Goal: Find specific page/section: Find specific page/section

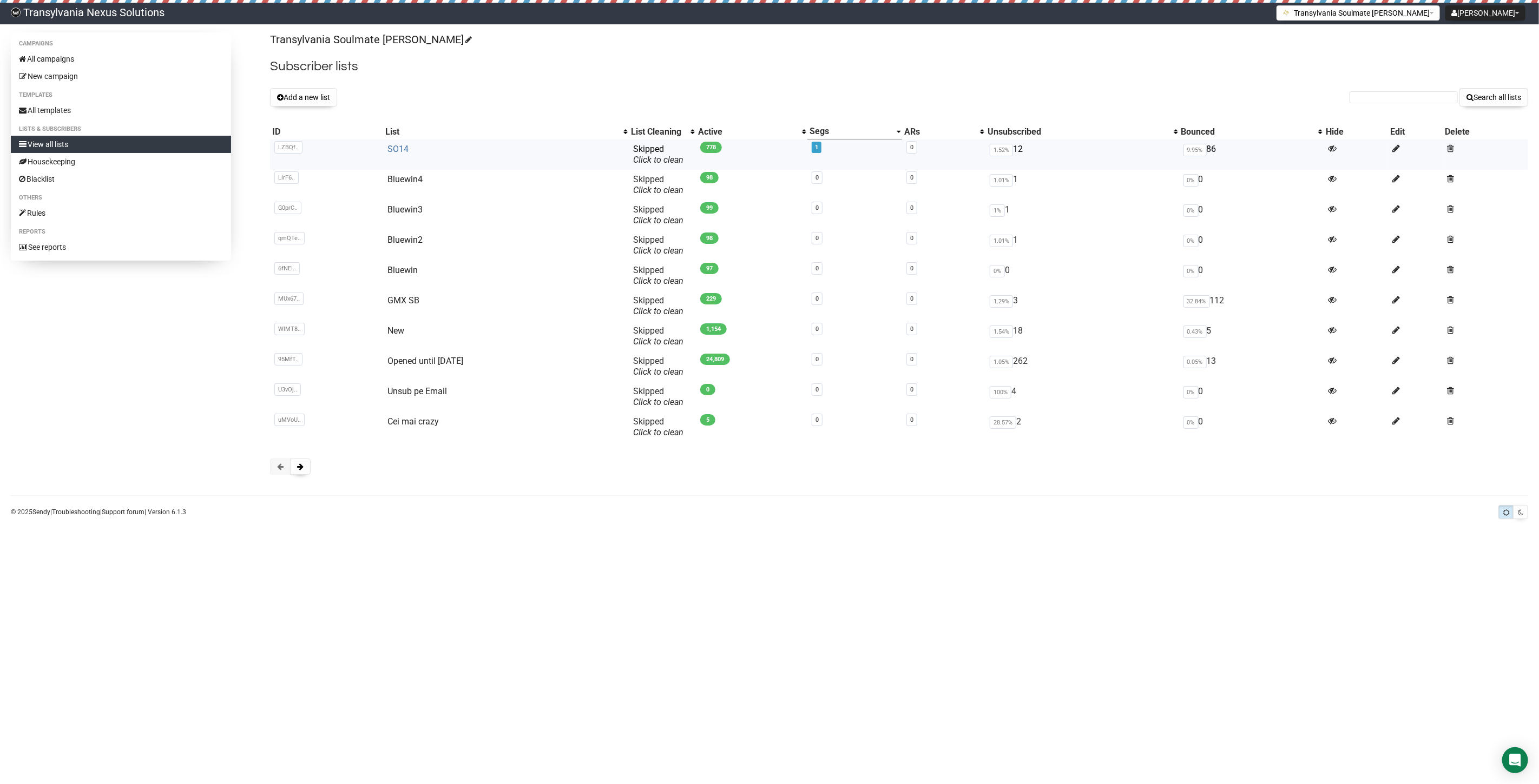
click at [402, 150] on link "SO14" at bounding box center [398, 149] width 21 height 10
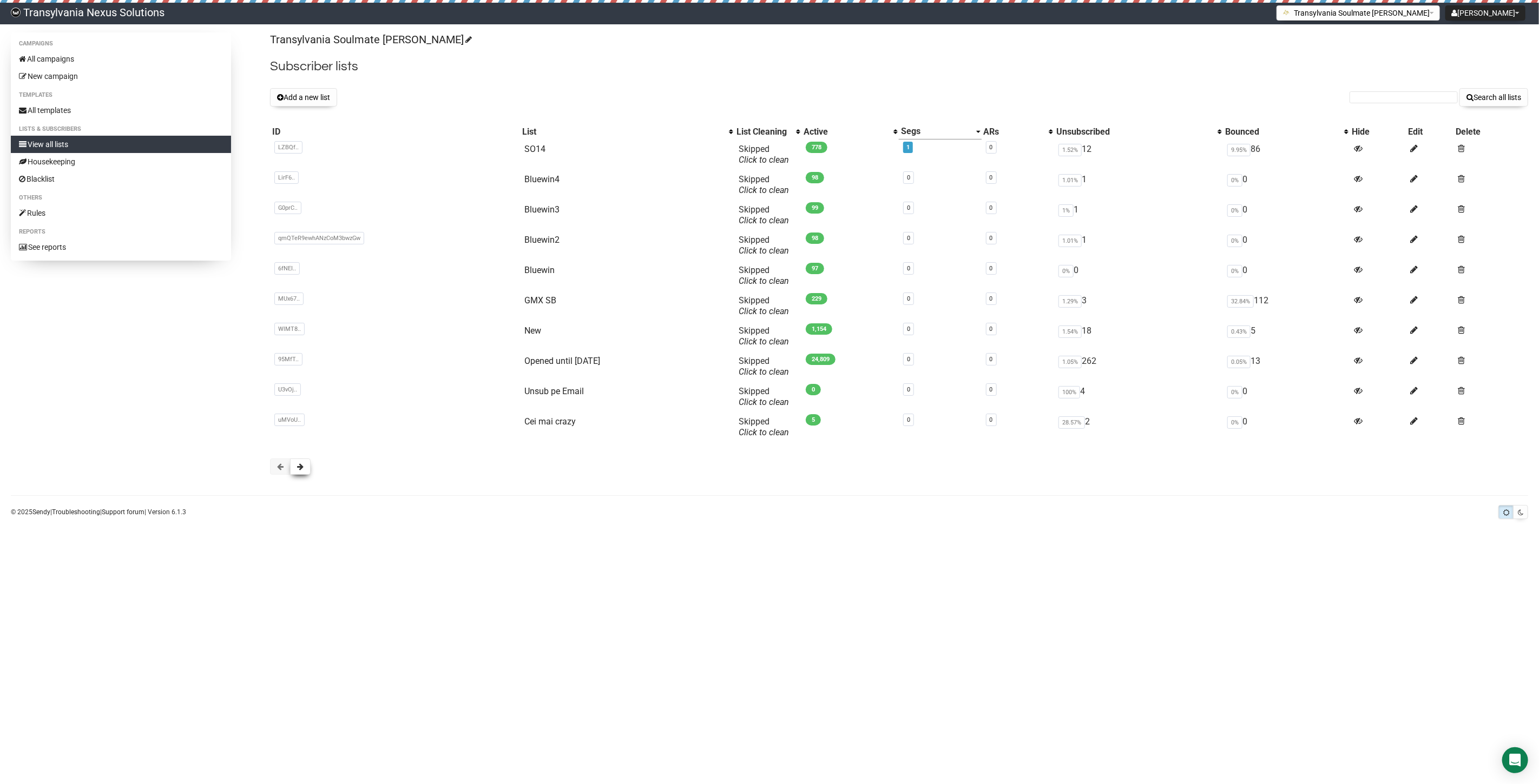
click at [295, 469] on button at bounding box center [301, 466] width 21 height 16
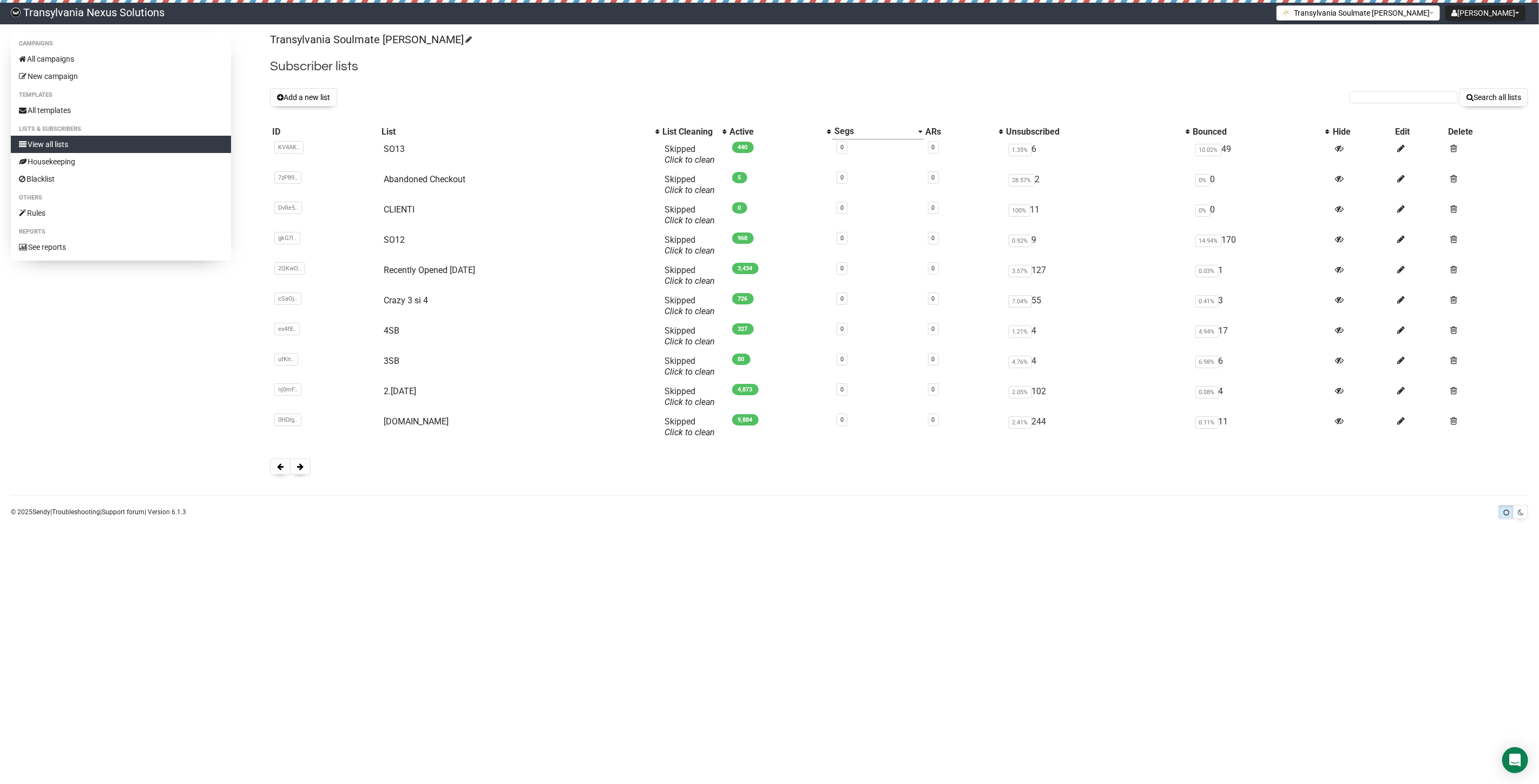
click at [295, 469] on button at bounding box center [301, 466] width 21 height 16
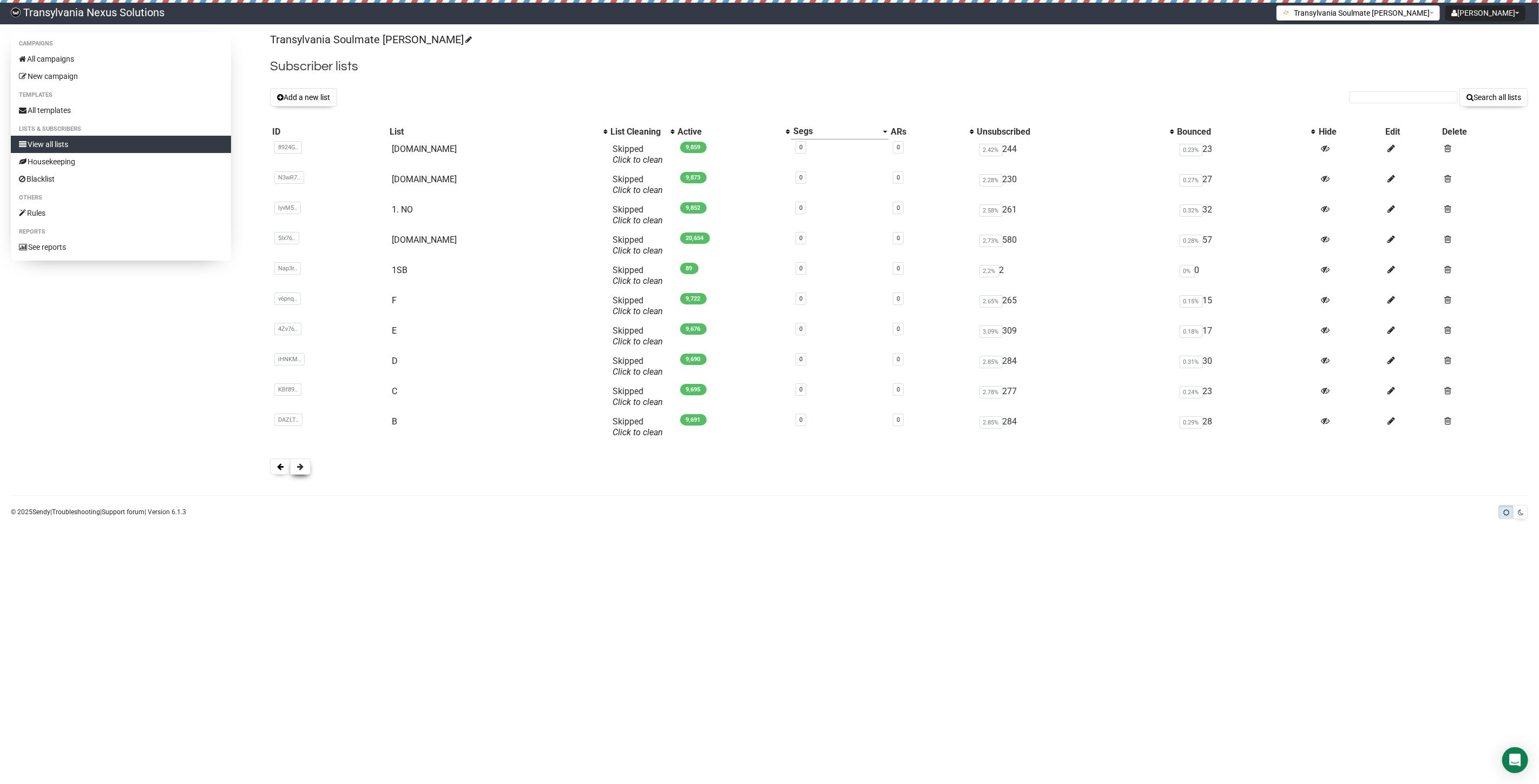
click at [310, 467] on button at bounding box center [301, 466] width 21 height 16
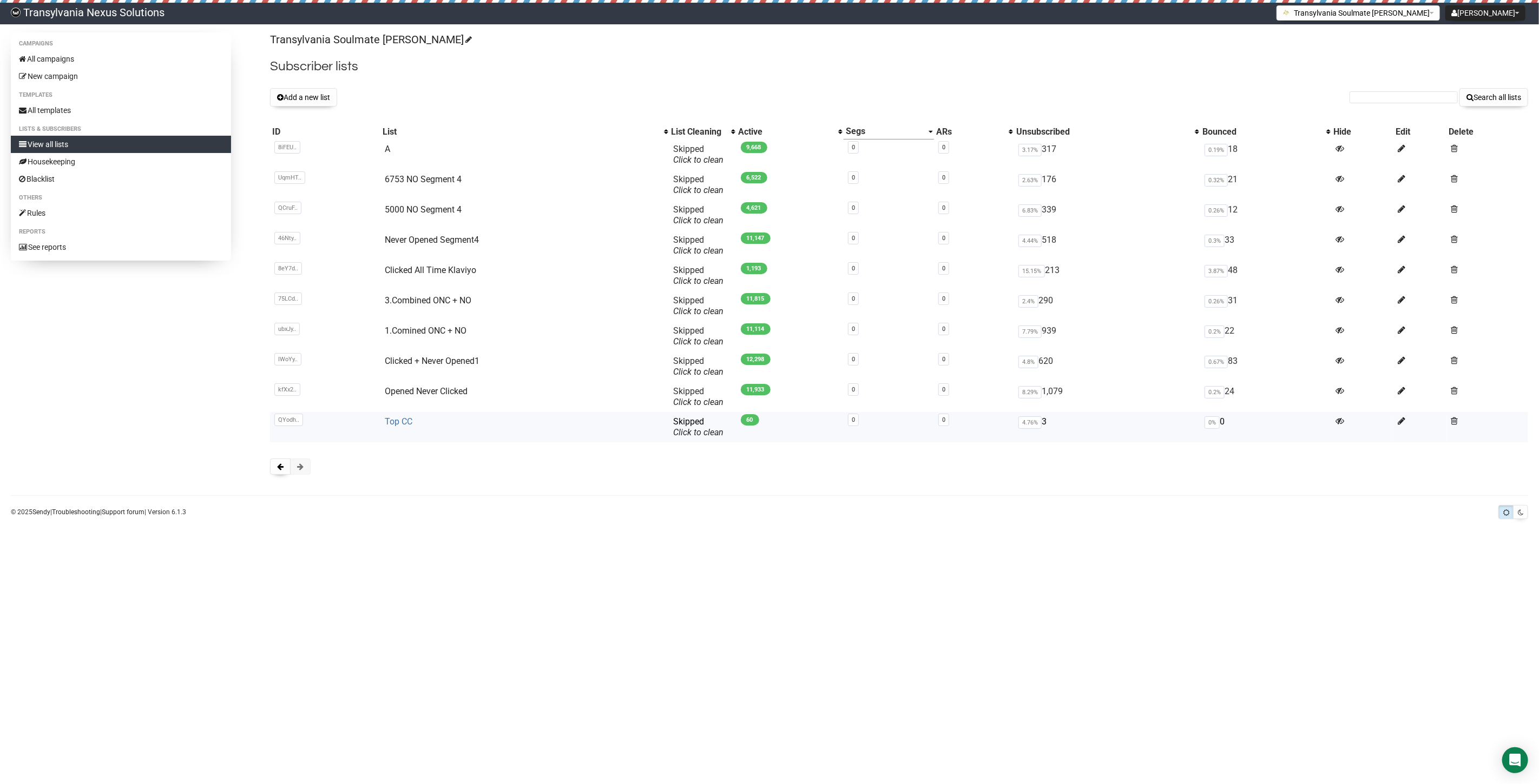
click at [391, 425] on link "Top CC" at bounding box center [398, 422] width 28 height 10
